Goal: Task Accomplishment & Management: Use online tool/utility

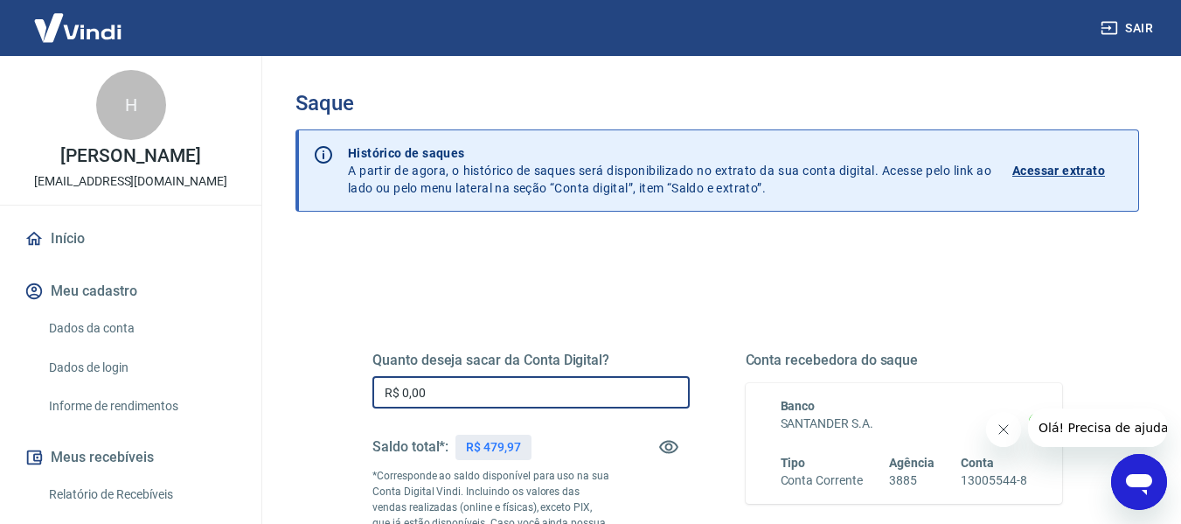
click at [540, 381] on input "R$ 0,00" at bounding box center [530, 392] width 317 height 32
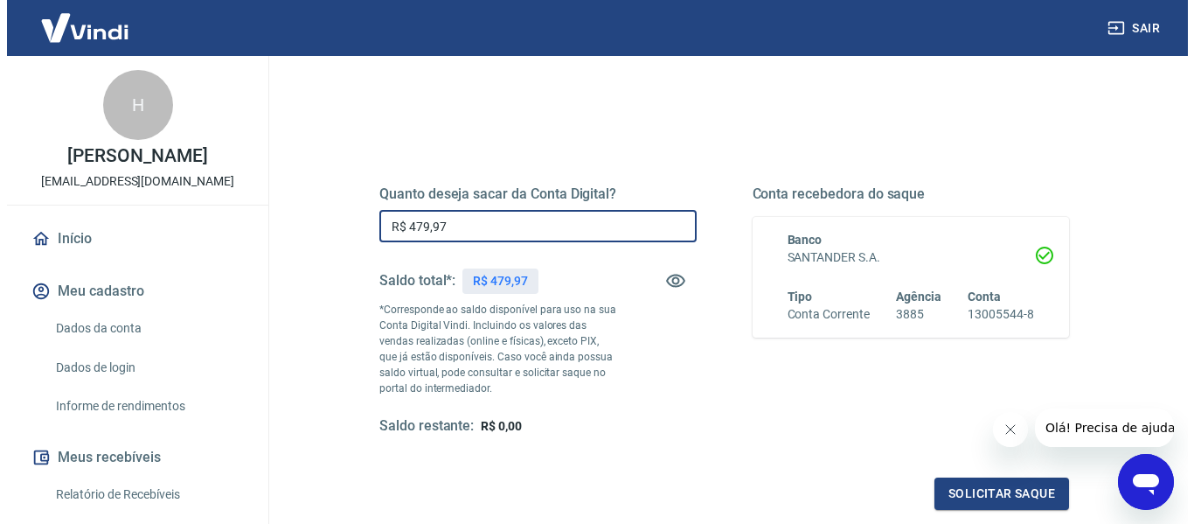
scroll to position [262, 0]
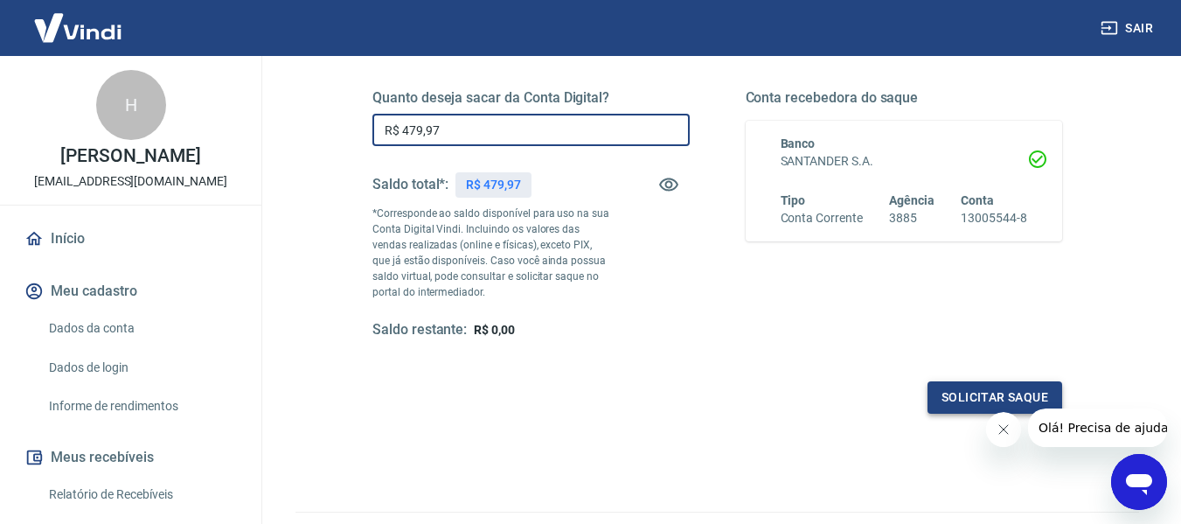
type input "R$ 479,97"
click at [939, 386] on button "Solicitar saque" at bounding box center [994, 397] width 135 height 32
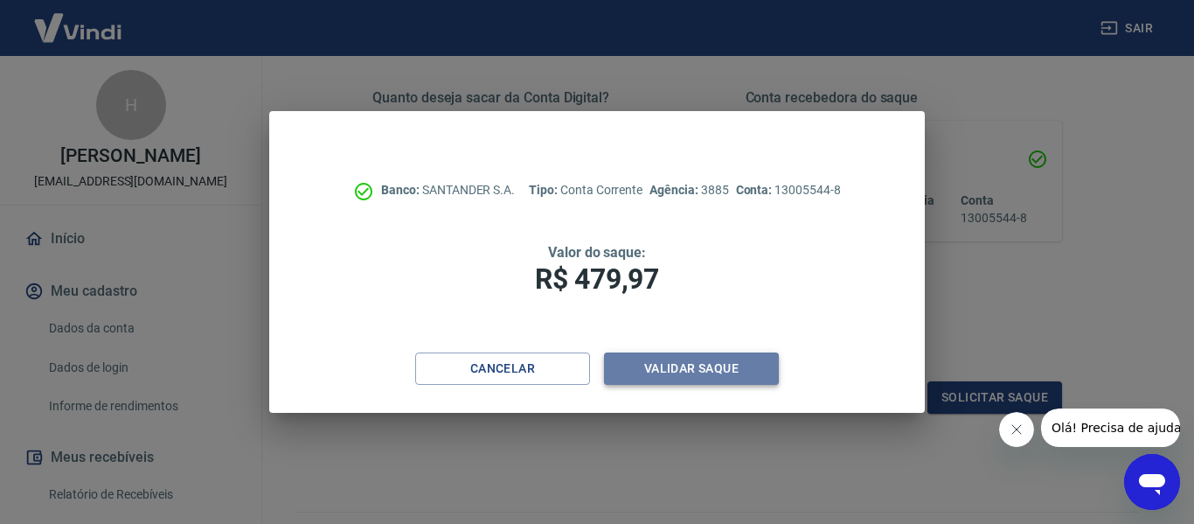
click at [696, 361] on button "Validar saque" at bounding box center [691, 368] width 175 height 32
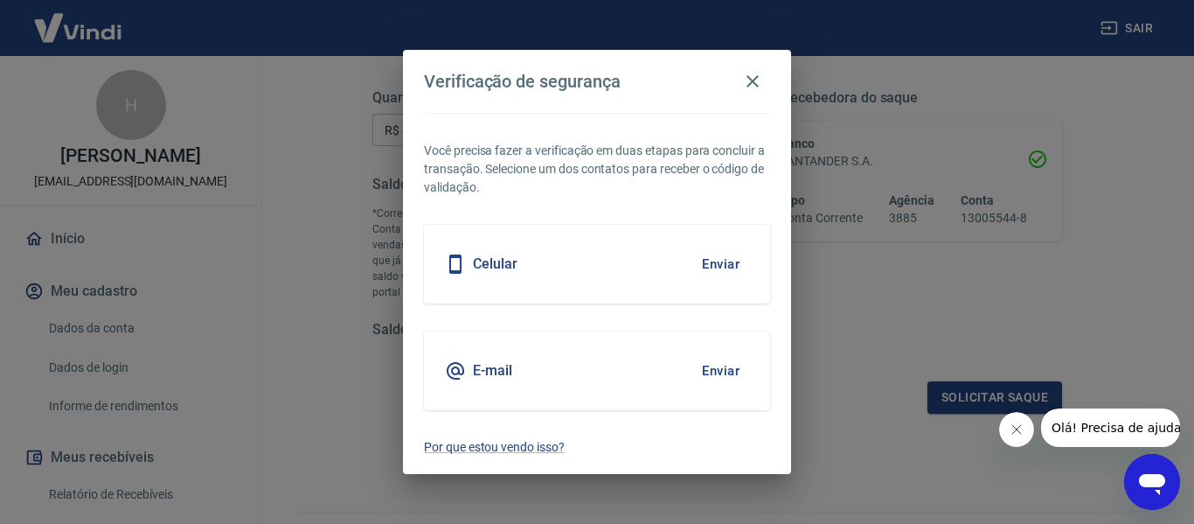
click at [718, 257] on button "Enviar" at bounding box center [720, 264] width 57 height 37
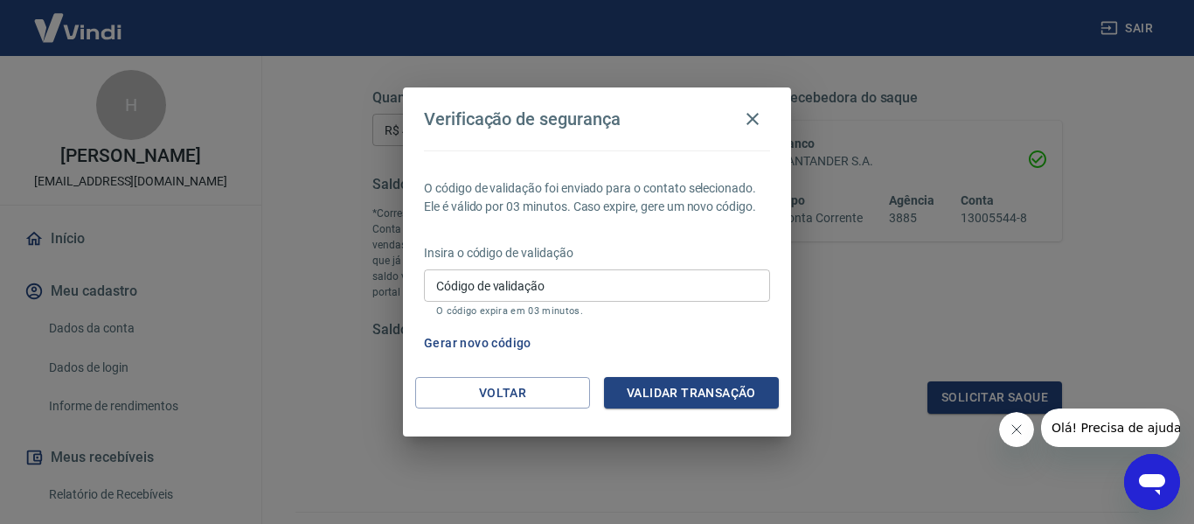
click at [678, 276] on input "Código de validação" at bounding box center [597, 285] width 346 height 32
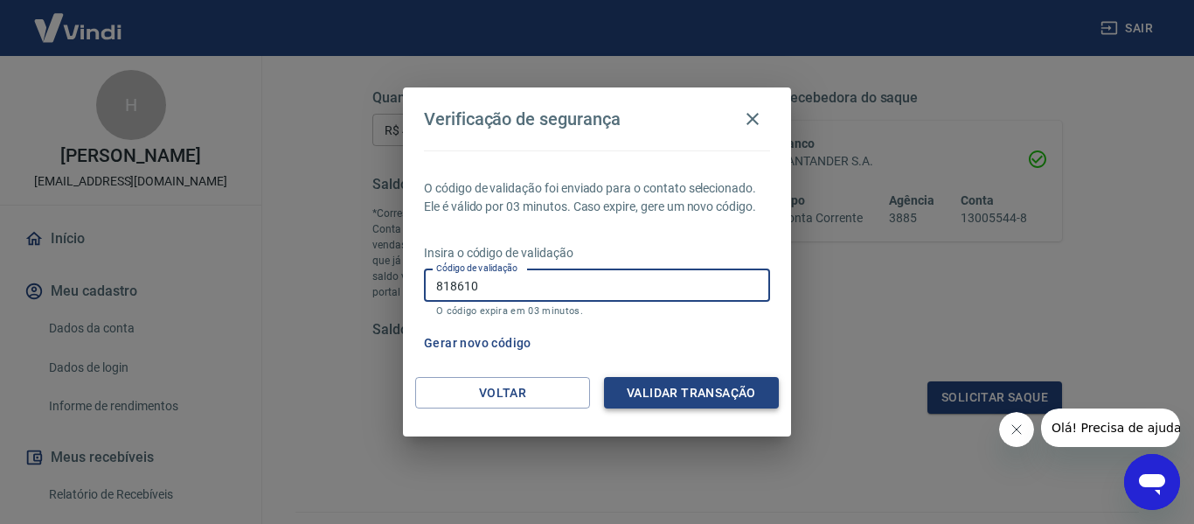
type input "818610"
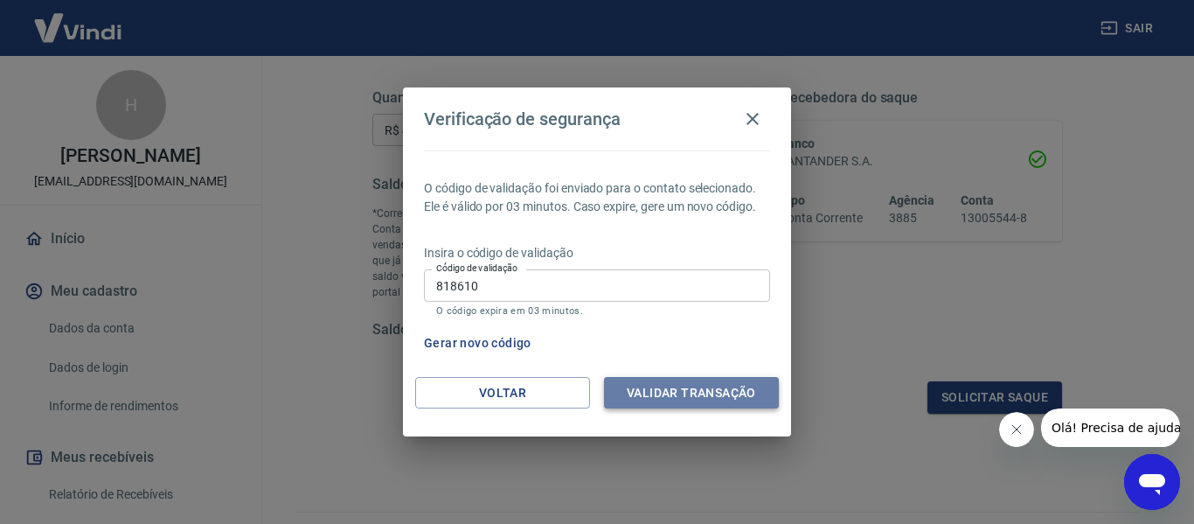
click at [684, 404] on button "Validar transação" at bounding box center [691, 393] width 175 height 32
